Goal: Navigation & Orientation: Find specific page/section

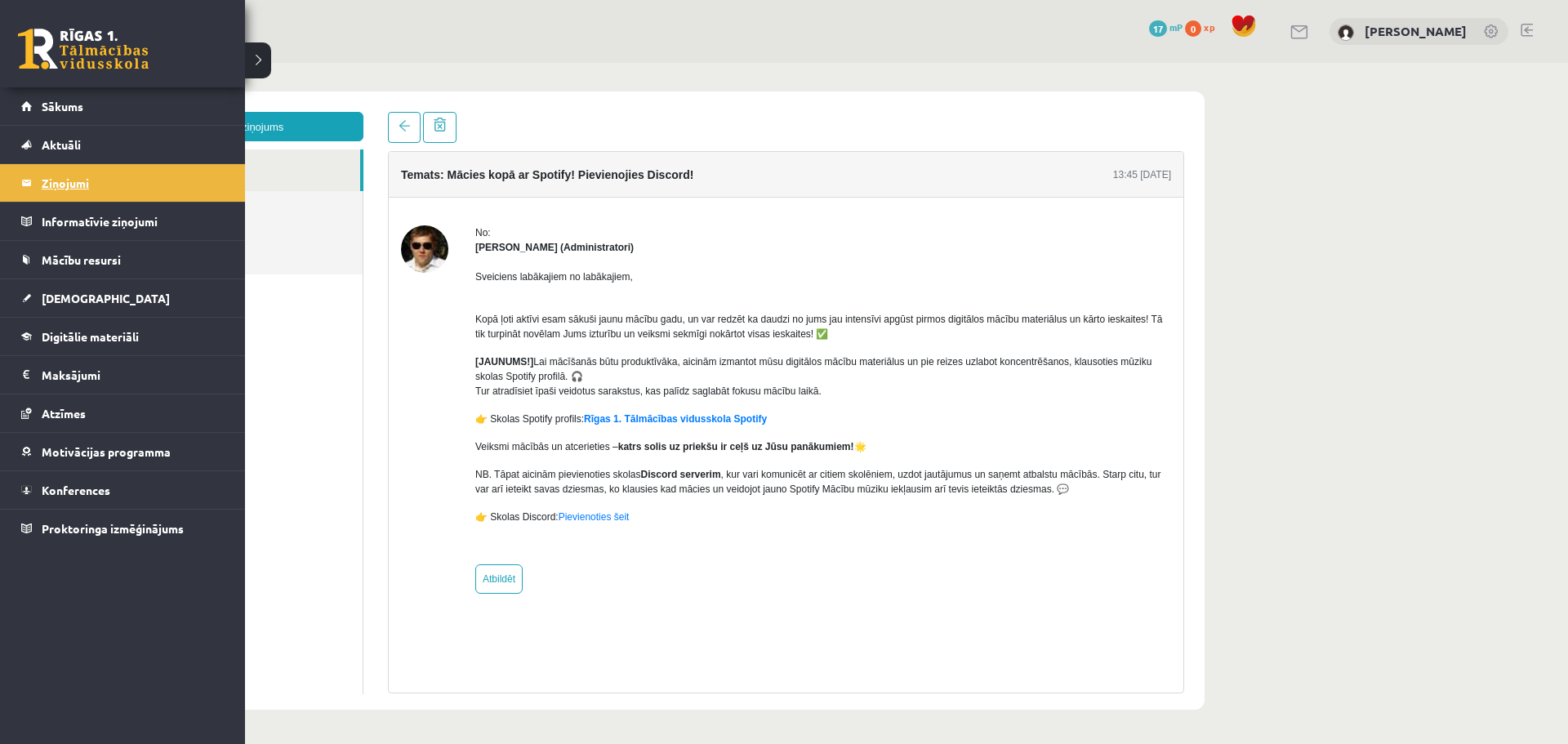
click at [71, 179] on legend "Ziņojumi 0" at bounding box center [133, 182] width 183 height 38
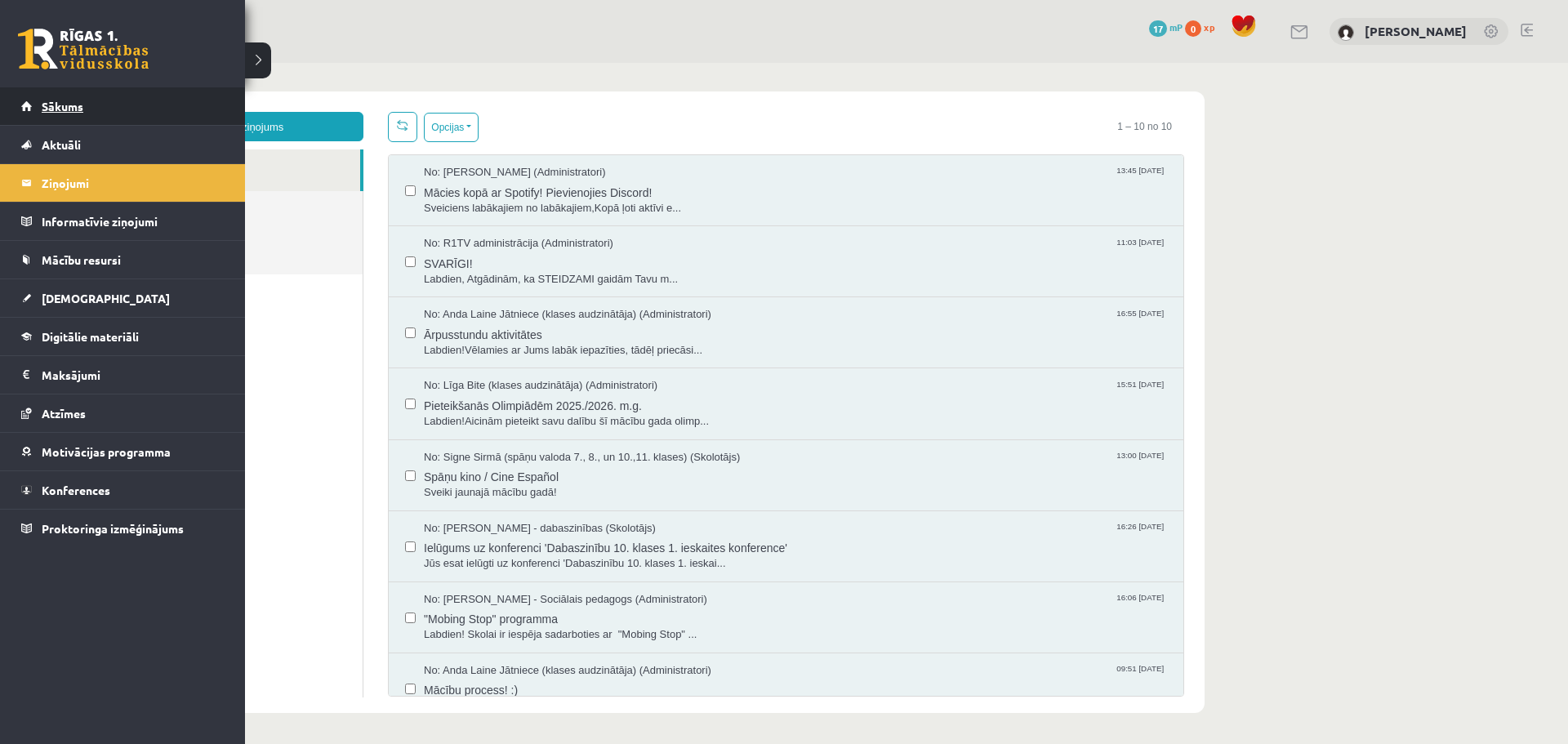
click at [52, 95] on link "Sākums" at bounding box center [122, 106] width 203 height 38
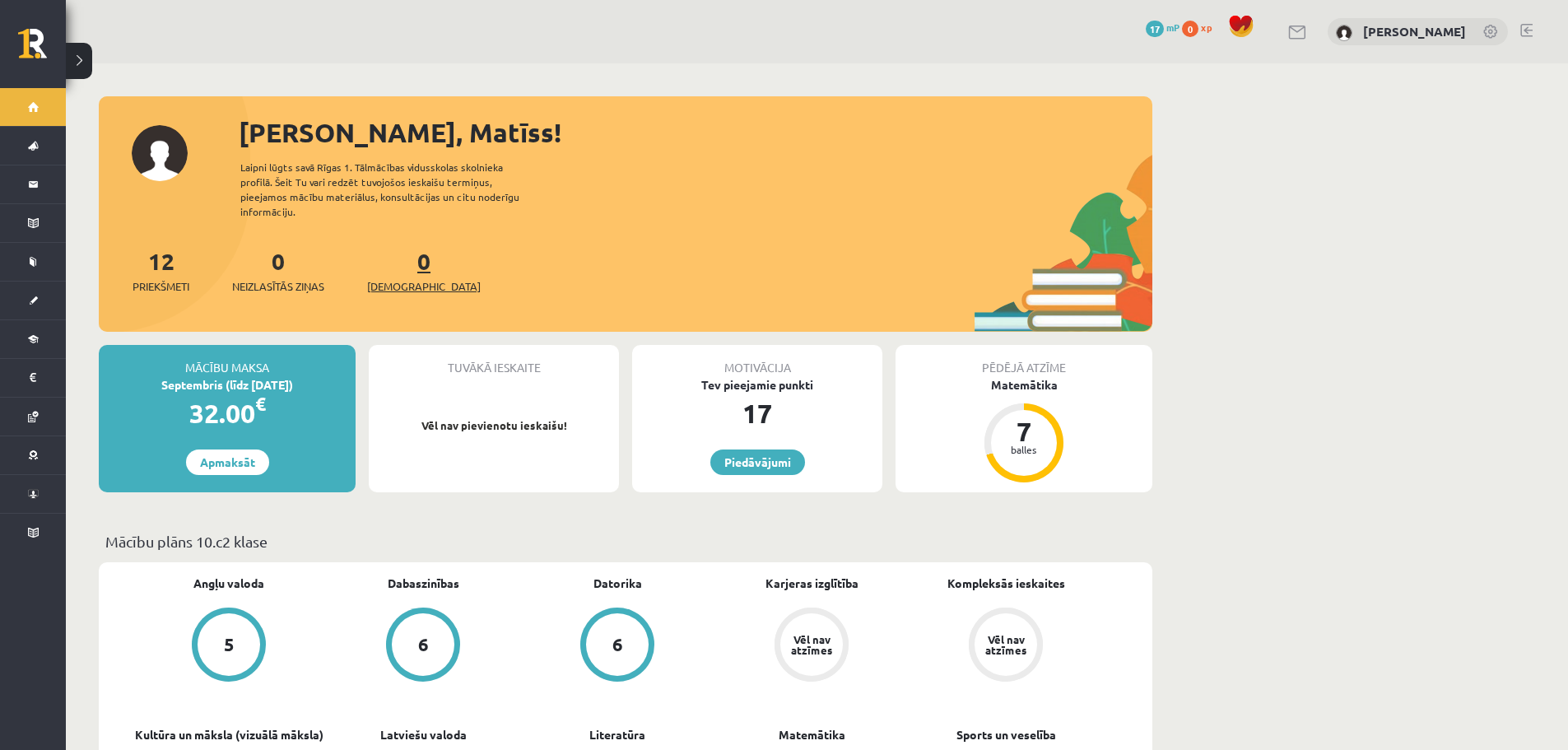
click at [403, 278] on span "[DEMOGRAPHIC_DATA]" at bounding box center [424, 286] width 114 height 17
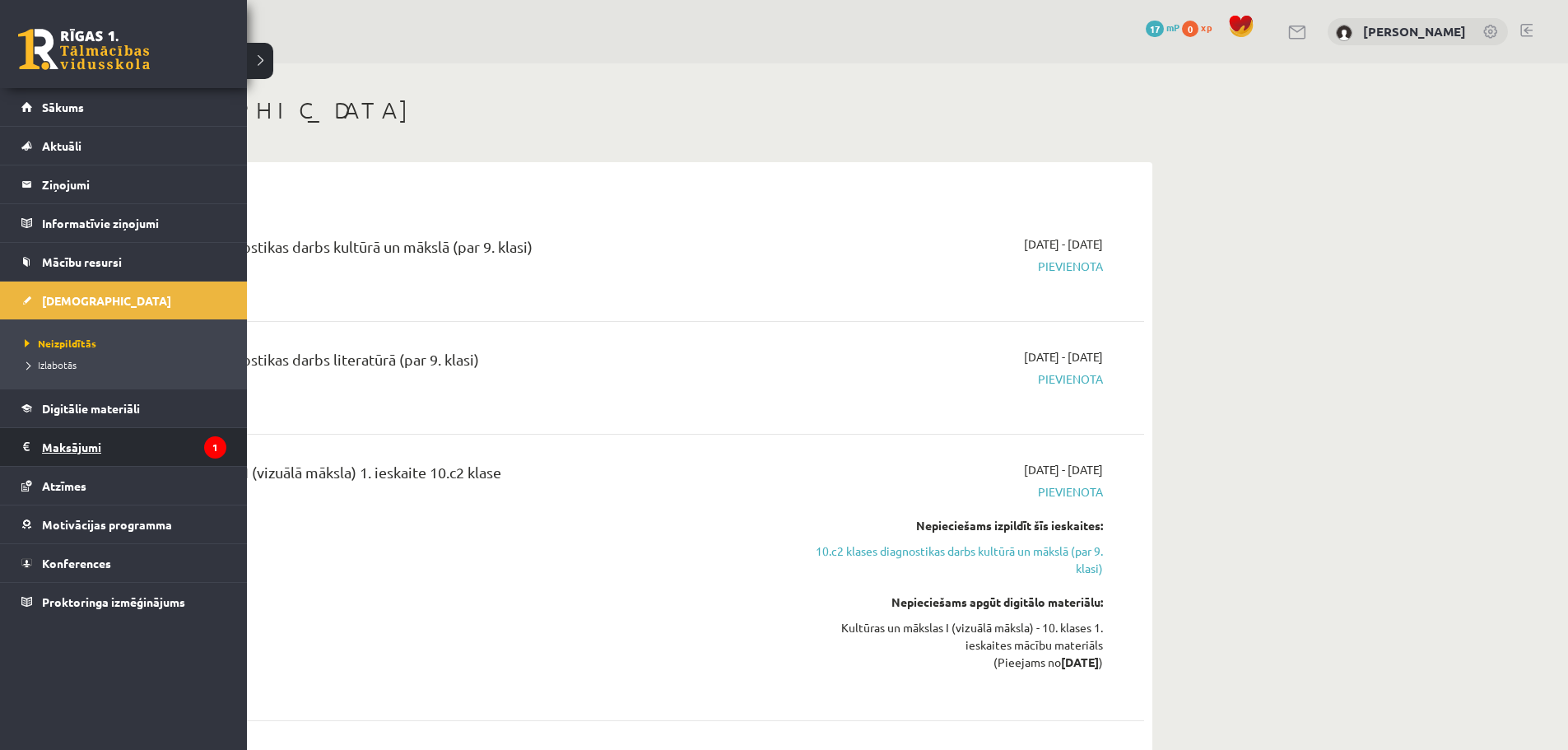
click at [81, 446] on legend "Maksājumi 1" at bounding box center [134, 446] width 185 height 38
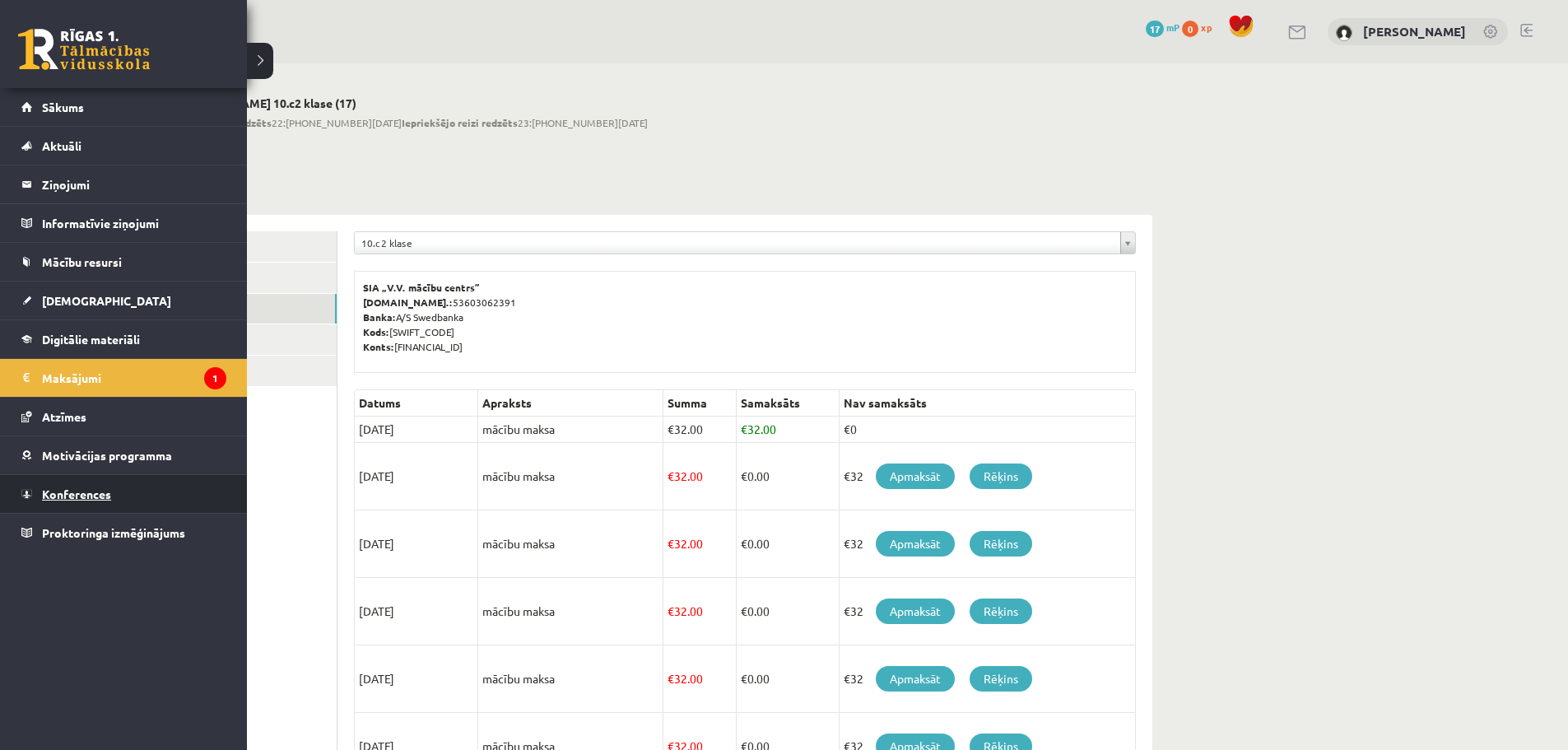
click at [68, 491] on span "Konferences" at bounding box center [76, 493] width 69 height 15
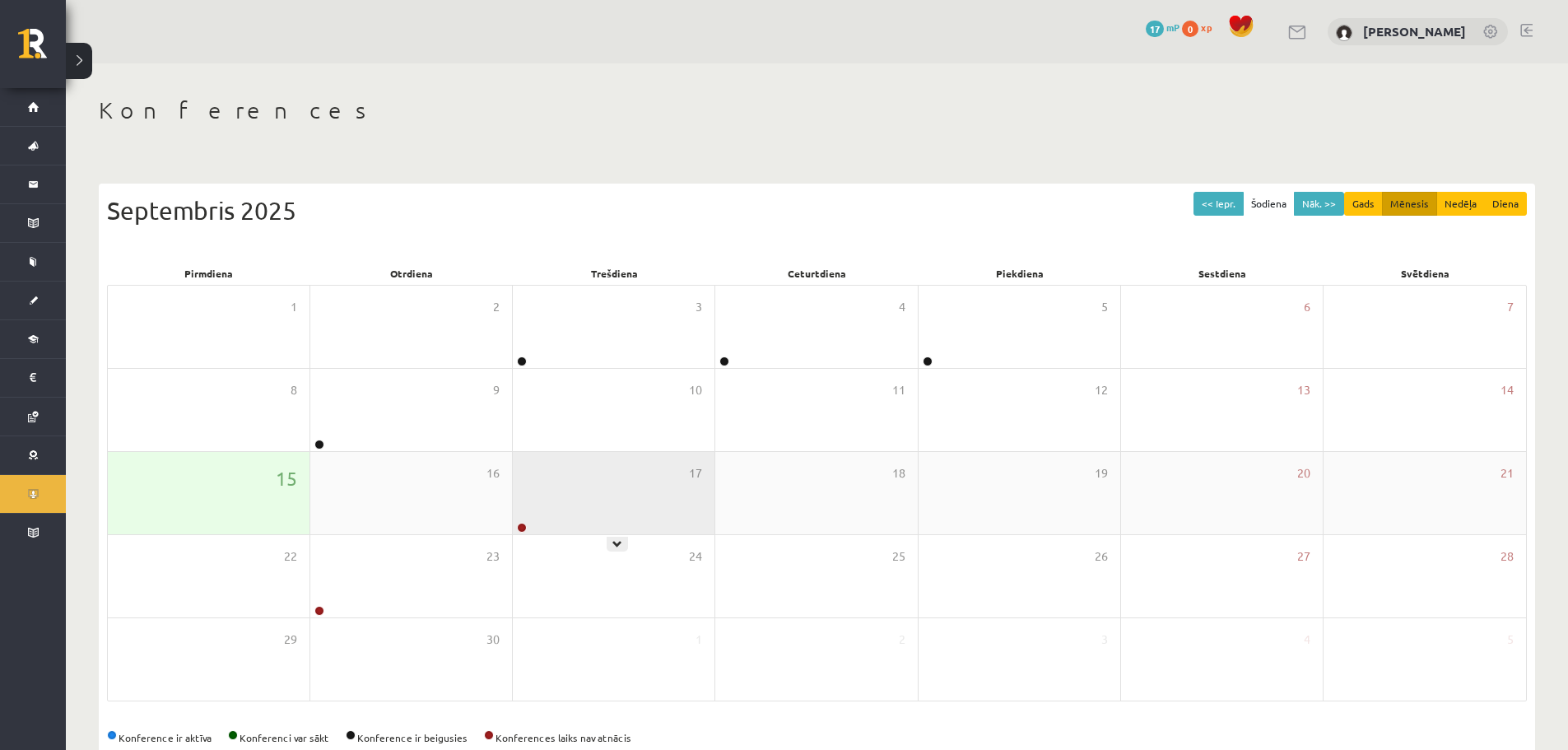
click at [645, 499] on div "17" at bounding box center [614, 493] width 202 height 83
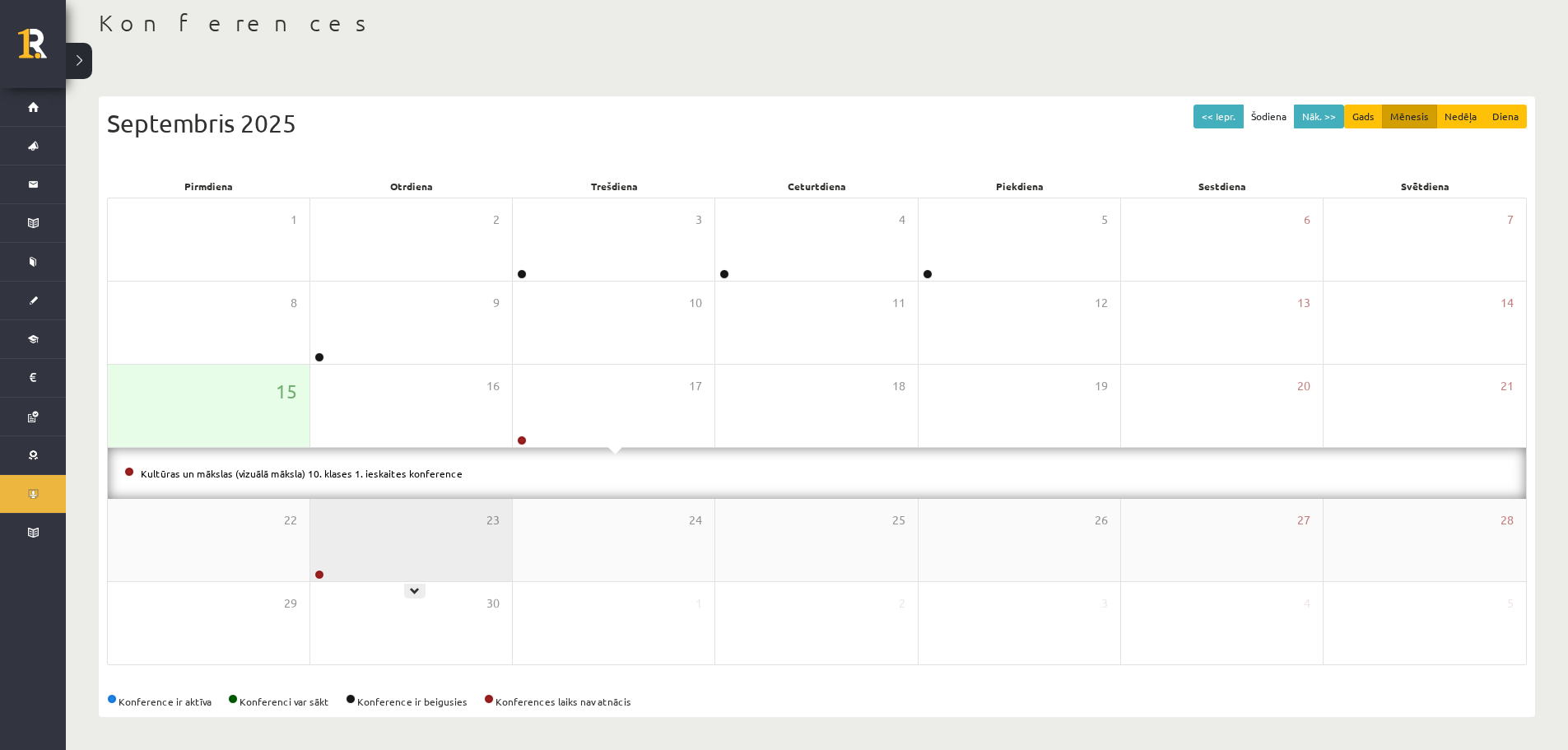
click at [435, 564] on div "23" at bounding box center [411, 540] width 202 height 83
